Goal: Information Seeking & Learning: Learn about a topic

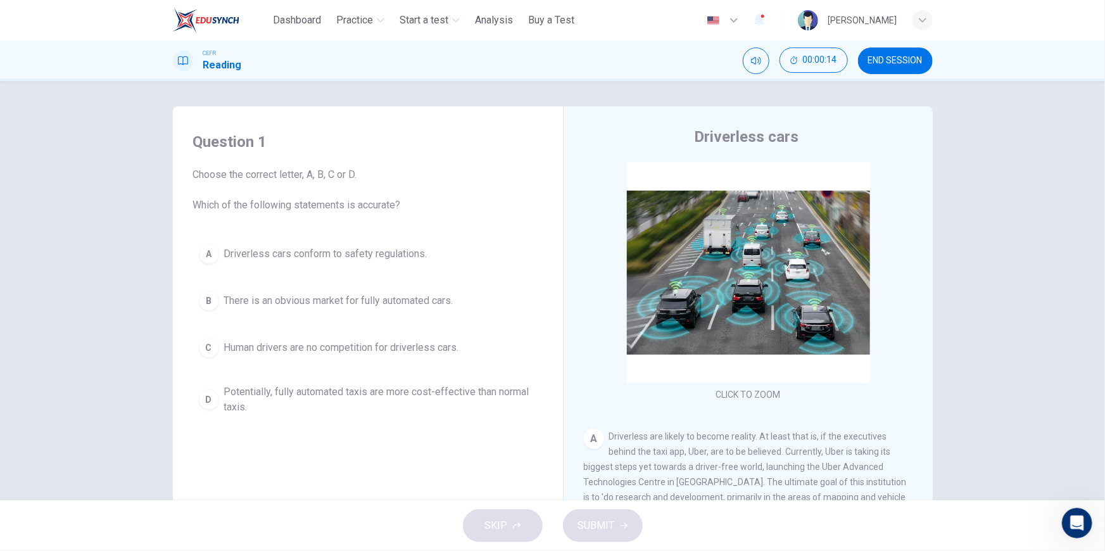
click at [224, 23] on img at bounding box center [206, 20] width 66 height 25
